Goal: Transaction & Acquisition: Subscribe to service/newsletter

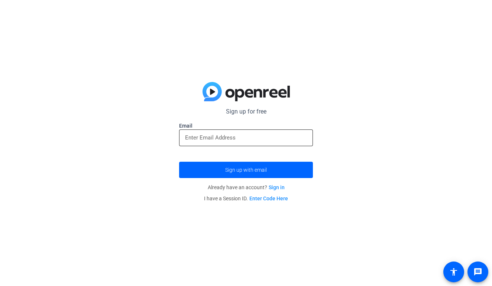
click at [263, 135] on input "email" at bounding box center [246, 137] width 122 height 9
click at [259, 132] on div at bounding box center [246, 138] width 122 height 17
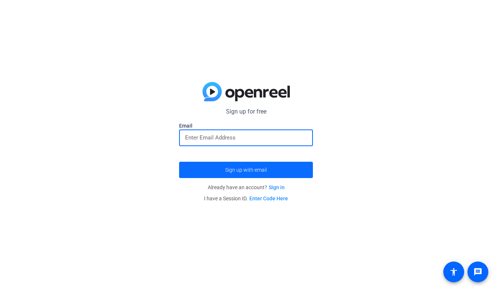
click at [247, 170] on span "Sign up with email" at bounding box center [246, 170] width 42 height 0
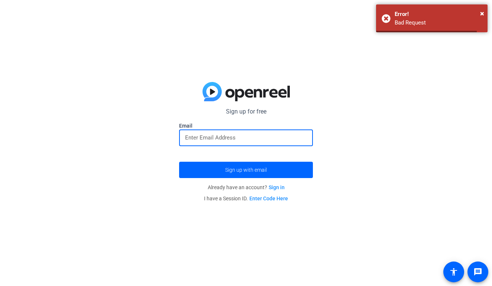
click at [244, 140] on input "email" at bounding box center [246, 137] width 122 height 9
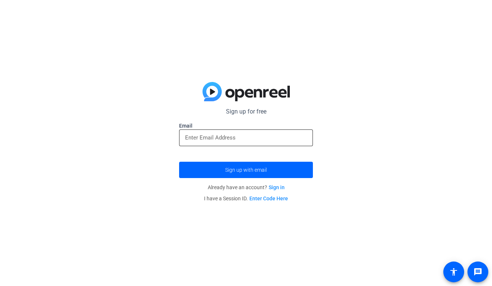
type input "[EMAIL_ADDRESS][DOMAIN_NAME]"
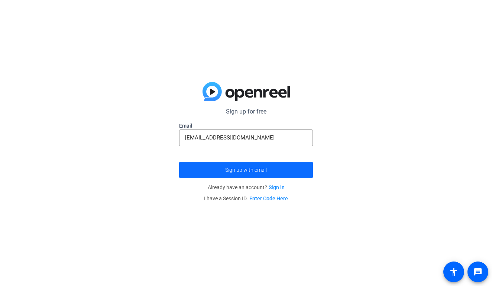
click at [266, 163] on span "submit" at bounding box center [246, 170] width 134 height 18
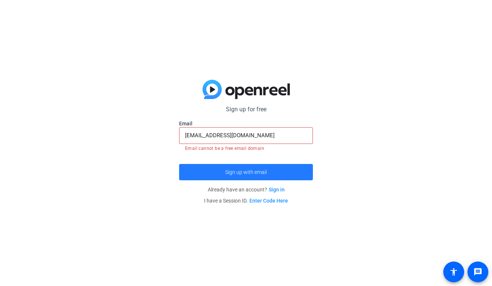
click at [264, 175] on span "submit" at bounding box center [246, 172] width 134 height 18
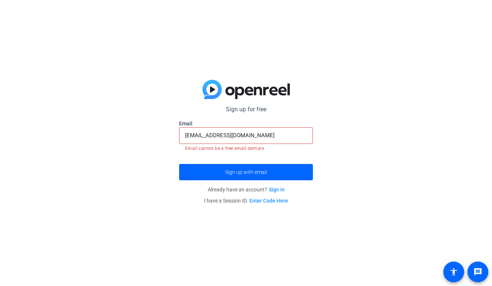
click at [233, 201] on span "I have a Session ID. Enter Code Here" at bounding box center [246, 201] width 84 height 6
click at [253, 114] on form "Sign up for free Email [EMAIL_ADDRESS][DOMAIN_NAME] Email cannot be a free emai…" at bounding box center [246, 142] width 134 height 75
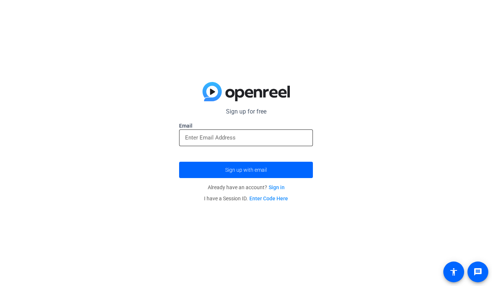
click at [250, 133] on input "email" at bounding box center [246, 137] width 122 height 9
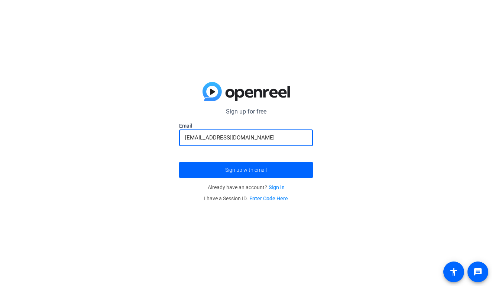
type input "anundari278@gmail.com"
click at [246, 170] on button "Sign up with email" at bounding box center [246, 170] width 134 height 16
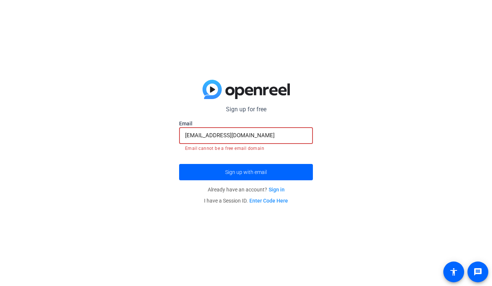
click at [247, 137] on input "anundari278@gmail.com" at bounding box center [246, 135] width 122 height 9
click at [247, 176] on span "submit" at bounding box center [246, 172] width 134 height 18
